Goal: Task Accomplishment & Management: Manage account settings

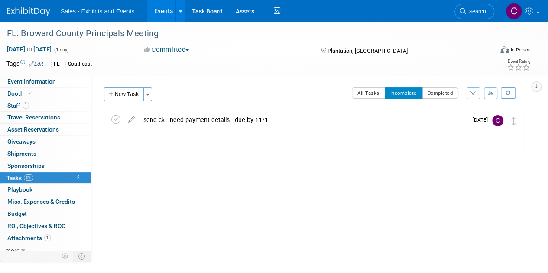
click at [163, 12] on link "Events" at bounding box center [163, 11] width 32 height 22
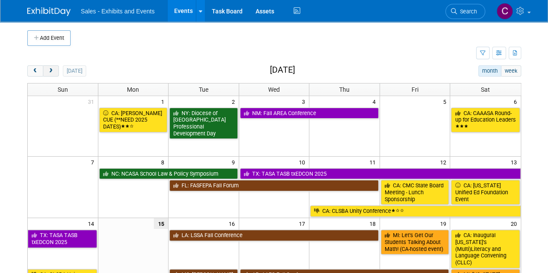
click at [50, 72] on span "next" at bounding box center [51, 71] width 6 height 6
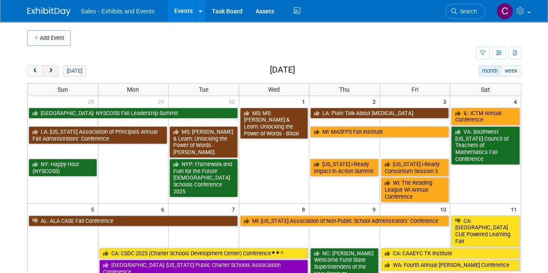
click at [50, 72] on span "next" at bounding box center [51, 71] width 6 height 6
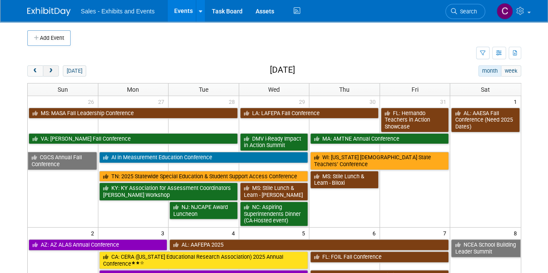
click at [50, 72] on span "next" at bounding box center [51, 71] width 6 height 6
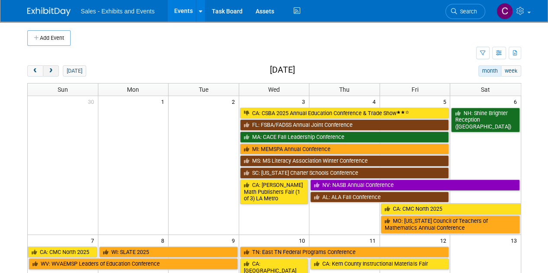
click at [50, 72] on span "next" at bounding box center [51, 71] width 6 height 6
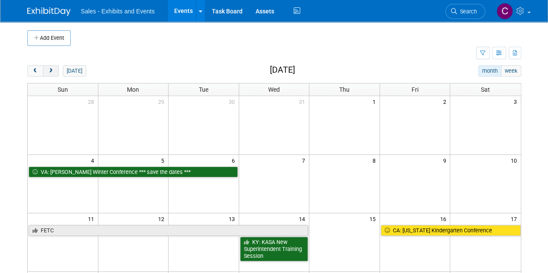
click at [50, 72] on span "next" at bounding box center [51, 71] width 6 height 6
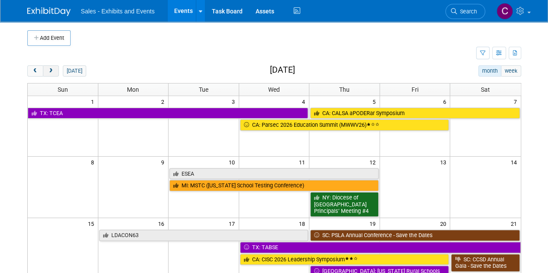
click at [50, 72] on span "next" at bounding box center [51, 71] width 6 height 6
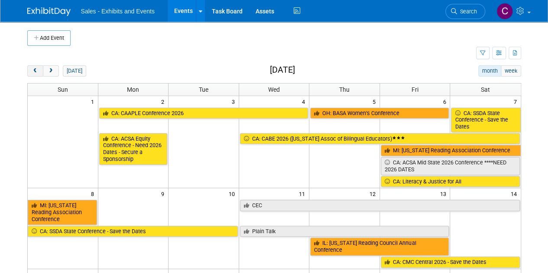
click at [32, 75] on button "prev" at bounding box center [35, 70] width 16 height 11
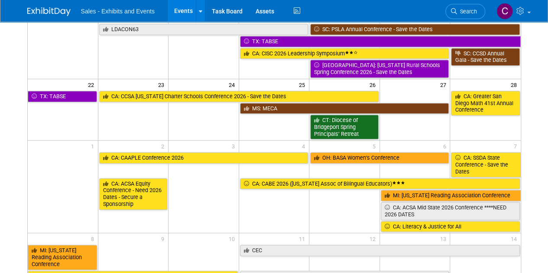
scroll to position [244, 0]
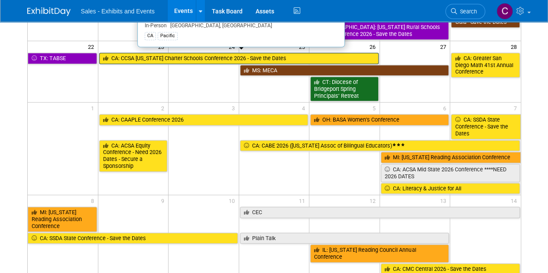
click at [218, 56] on link "CA: CCSA California Charter Schools Conference 2026 - Save the Dates" at bounding box center [238, 58] width 279 height 11
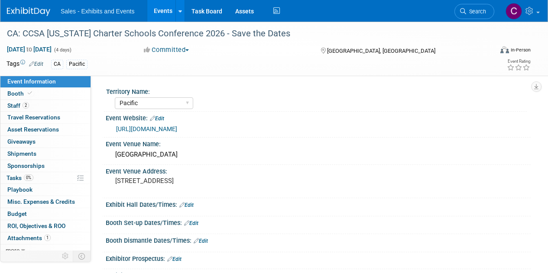
select select "Pacific"
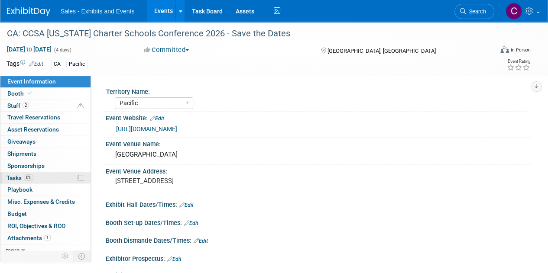
click at [13, 175] on span "Tasks 0%" at bounding box center [19, 178] width 27 height 7
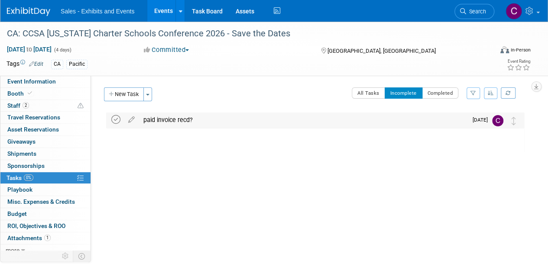
click at [114, 121] on icon at bounding box center [115, 119] width 9 height 9
